Goal: Task Accomplishment & Management: Complete application form

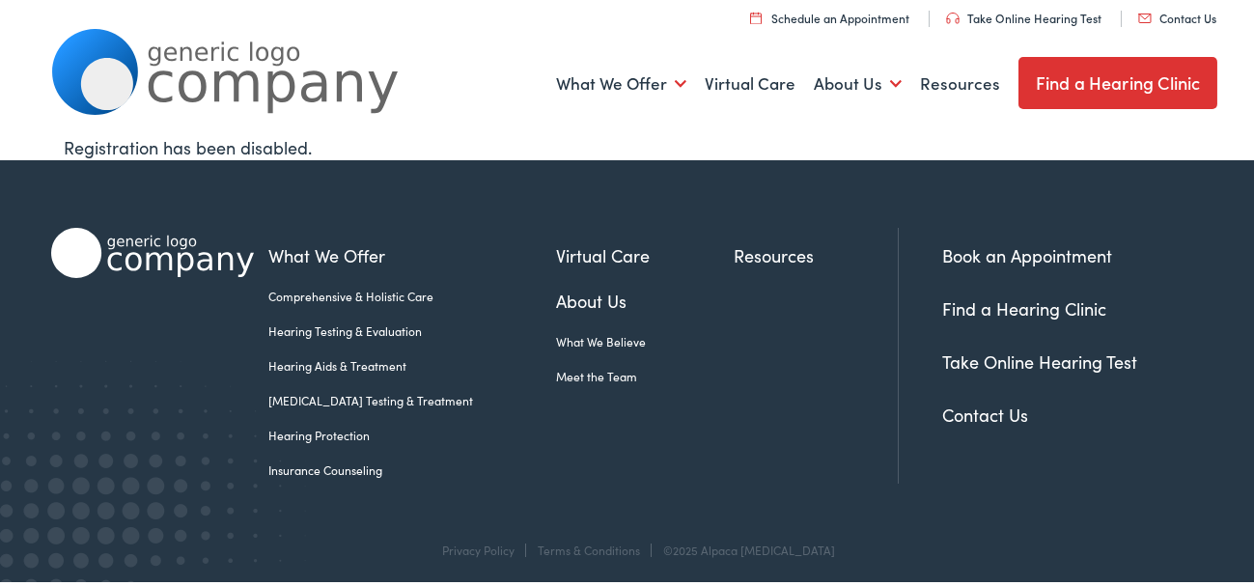
scroll to position [29, 0]
